Goal: Find specific page/section: Find specific page/section

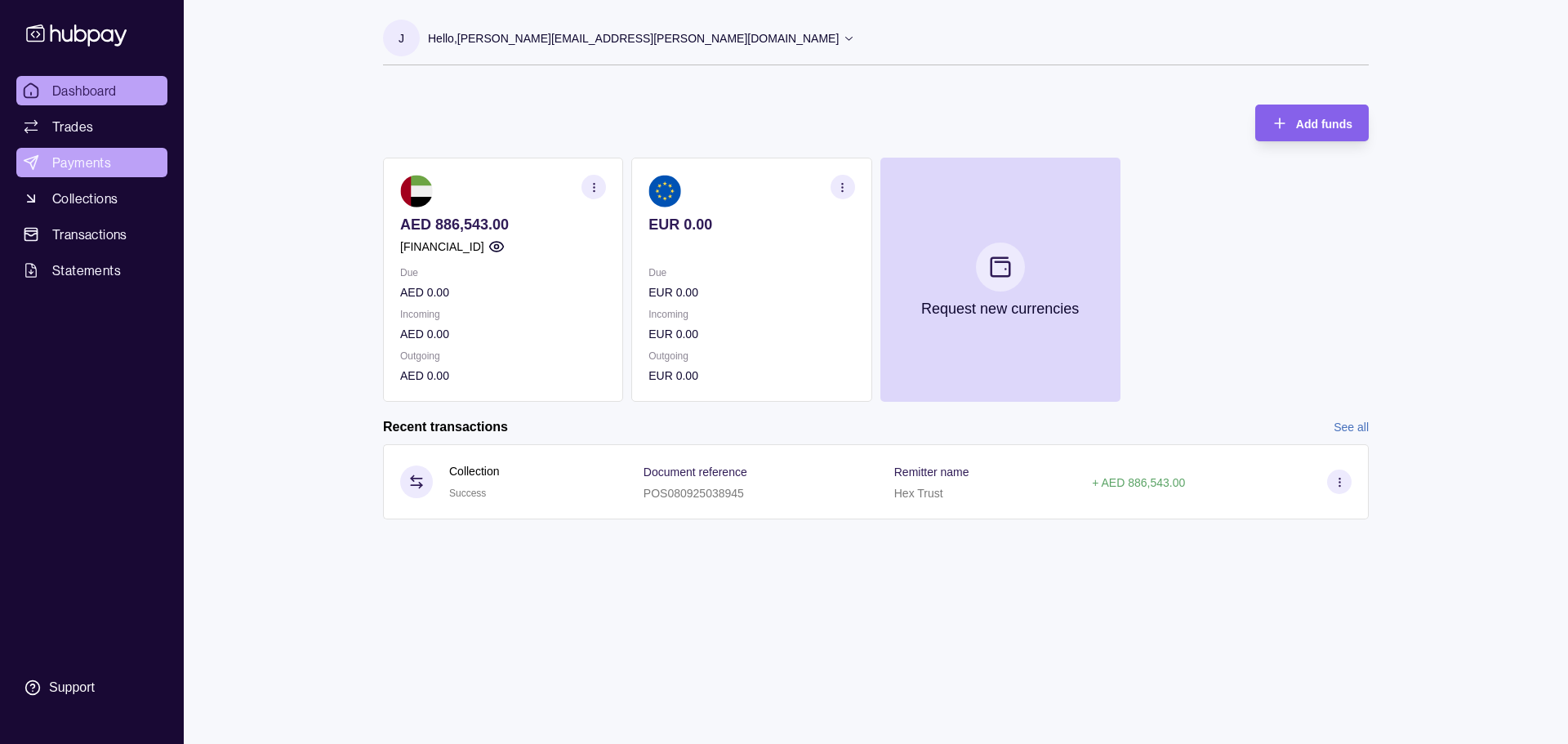
click at [98, 149] on link "Payments" at bounding box center [92, 162] width 151 height 30
